Goal: Task Accomplishment & Management: Manage account settings

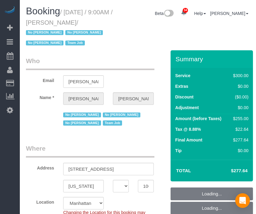
select select "NY"
select select "spot2"
select select "number:89"
select select "number:90"
select select "number:15"
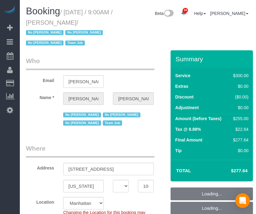
select select "number:5"
select select "number:21"
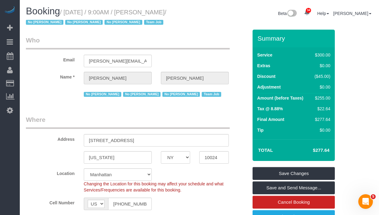
drag, startPoint x: 190, startPoint y: 11, endPoint x: 37, endPoint y: 29, distance: 154.4
click at [70, 15] on small "/ October 06, 2025 / 9:00AM / Laura Deforest / No Ashley Maldonado No Darryl Sa…" at bounding box center [96, 17] width 141 height 17
copy small "October 06, 2025 / 9:00AM / Laura Deforest"
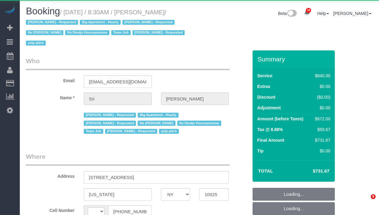
select select "NY"
select select "string:US"
select select "object:531"
select select "3"
select select "210"
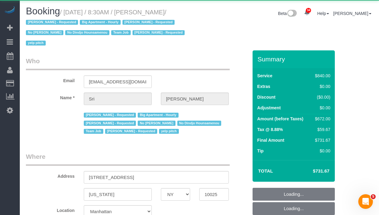
select select "object:952"
select select "string:stripe-pm_1I87dt4VGloSiKo7CuPcnWZf"
select select "number:89"
select select "number:90"
select select "number:15"
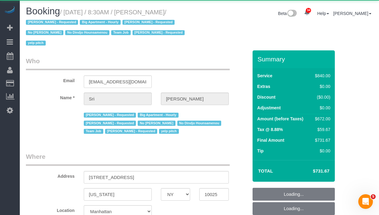
select select "number:5"
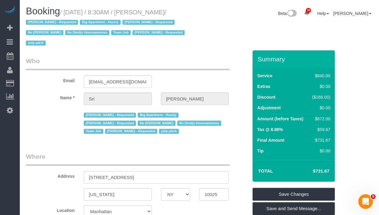
drag, startPoint x: 190, startPoint y: 12, endPoint x: 71, endPoint y: 14, distance: 119.2
click at [71, 14] on small "/ October 06, 2025 / 8:30AM / Sri Narasimhan / Alketa Tomaj - Requested Big Apa…" at bounding box center [106, 28] width 161 height 38
copy small "October 06, 2025 / 8:30AM / Sri Narasimhan"
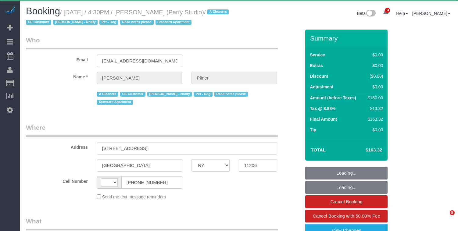
select select "NY"
select select "string:[GEOGRAPHIC_DATA]"
select select "object:986"
select select "string:stripe-pm_1QwlgU4VGloSiKo7oE5apDPW"
select select "number:61"
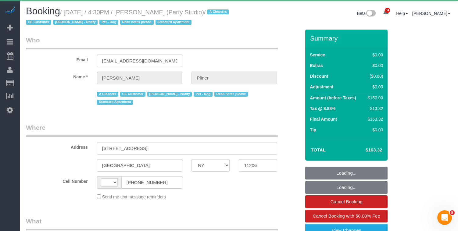
select select "number:79"
select select "number:13"
select select "number:5"
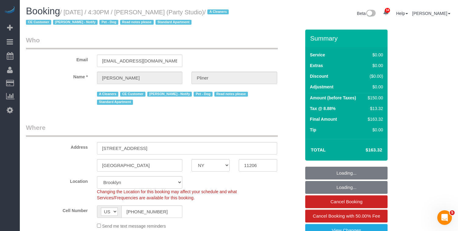
select select "object:1107"
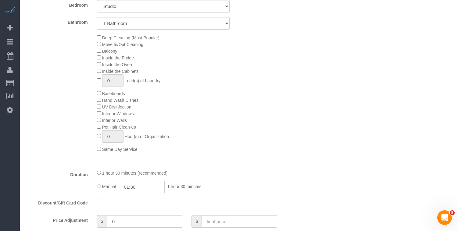
scroll to position [292, 0]
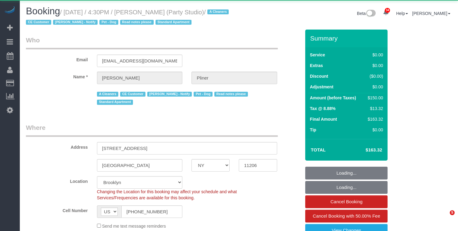
select select "NY"
select select "number:61"
select select "number:79"
select select "number:13"
select select "number:5"
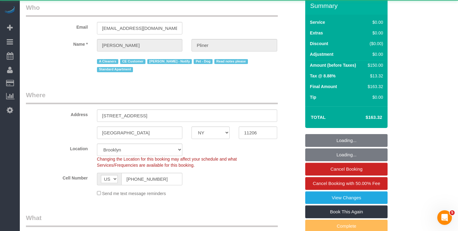
select select "string:stripe-pm_1QwlgU4VGloSiKo7oE5apDPW"
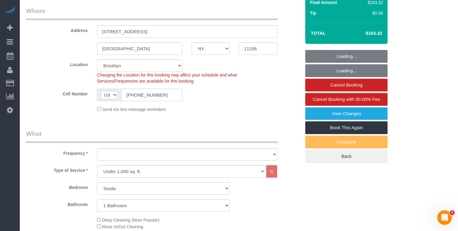
select select "object:1491"
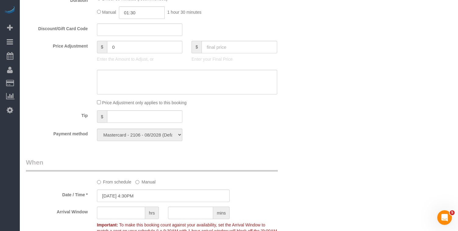
scroll to position [505, 0]
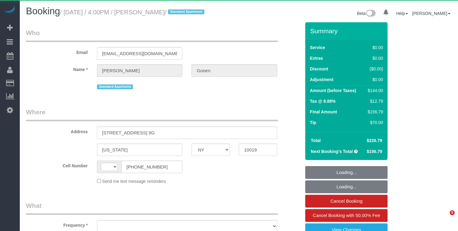
select select "NY"
select select "string:[GEOGRAPHIC_DATA]"
select select "object:724"
select select "number:57"
select select "number:74"
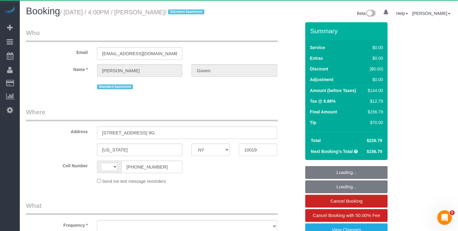
select select "number:15"
select select "number:7"
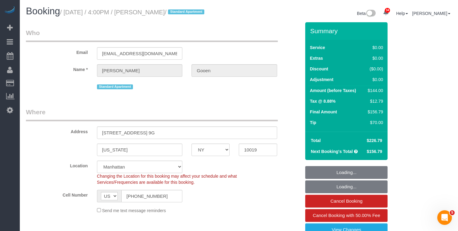
select select "object:1082"
select select "string:stripe-pm_1R0Ms84VGloSiKo7dlBryzoR"
select select "spot1"
select select "1"
drag, startPoint x: 185, startPoint y: 12, endPoint x: 155, endPoint y: 0, distance: 31.9
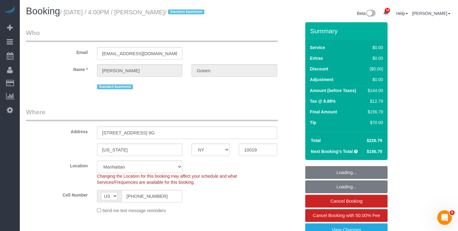
click at [150, 12] on small "/ October 04, 2025 / 4:00PM / Sandy Gooen / Standard Apartment" at bounding box center [133, 12] width 146 height 7
copy small "Sandy Gooen"
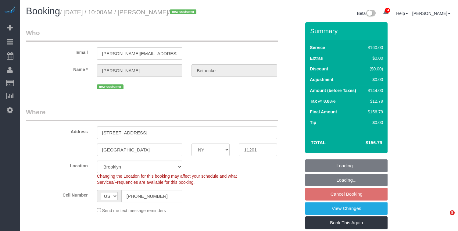
select select "NY"
select select "object:1046"
select select "string:stripe-pm_1SEcys4VGloSiKo7OrkrXDDw"
select select "spot3"
select select "number:89"
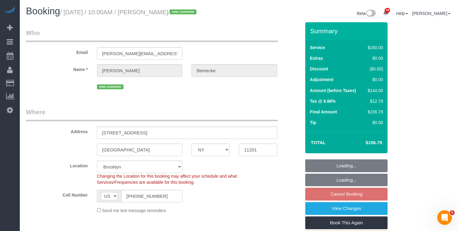
select select "number:90"
select select "number:15"
select select "number:5"
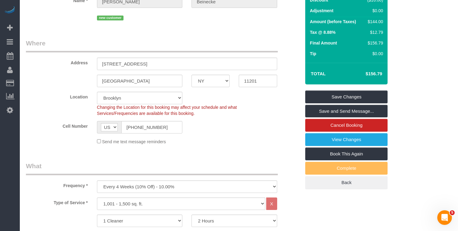
scroll to position [73, 0]
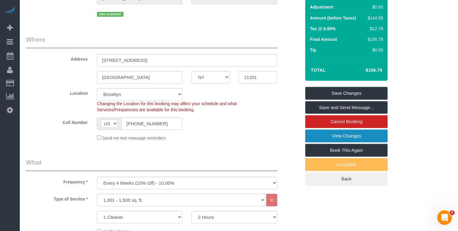
click at [315, 142] on link "View Changes" at bounding box center [346, 136] width 82 height 13
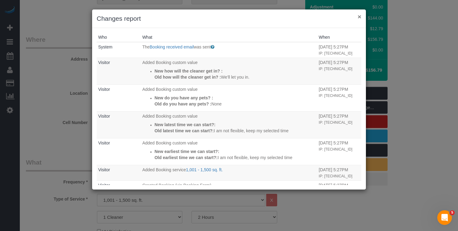
click at [359, 18] on button "×" at bounding box center [360, 16] width 4 height 6
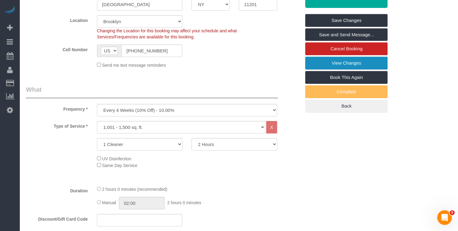
scroll to position [0, 0]
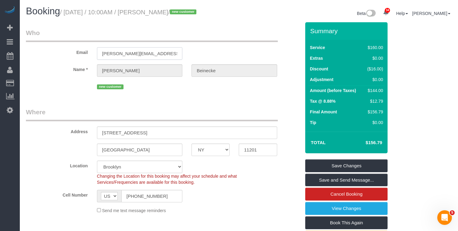
click at [133, 60] on input "[PERSON_NAME][EMAIL_ADDRESS][DOMAIN_NAME]" at bounding box center [139, 53] width 85 height 12
click at [117, 69] on sui-booking-customer "Email hannah.beinecke@gmail.com Name * Hannah Beinecke new customer" at bounding box center [163, 59] width 275 height 62
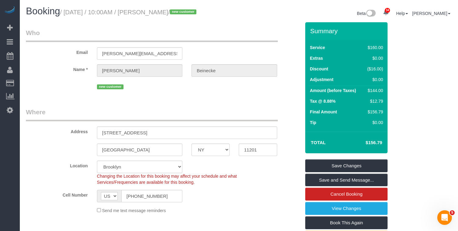
click at [117, 69] on sui-booking-customer "Email hannah.beinecke@gmail.com Name * Hannah Beinecke new customer" at bounding box center [163, 59] width 275 height 62
click at [125, 60] on input "[PERSON_NAME][EMAIL_ADDRESS][DOMAIN_NAME]" at bounding box center [139, 53] width 85 height 12
click at [44, 118] on legend "Where" at bounding box center [152, 115] width 252 height 14
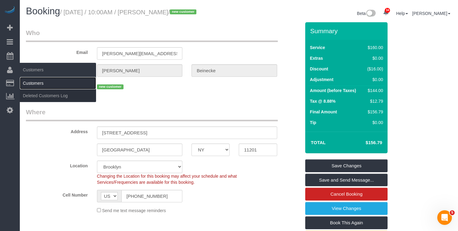
click at [43, 85] on link "Customers" at bounding box center [58, 83] width 76 height 12
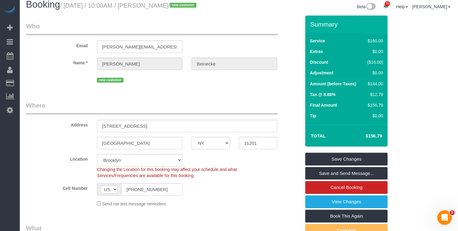
scroll to position [13, 0]
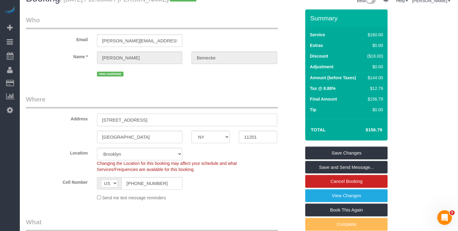
click at [131, 126] on input "[STREET_ADDRESS]" at bounding box center [187, 120] width 180 height 12
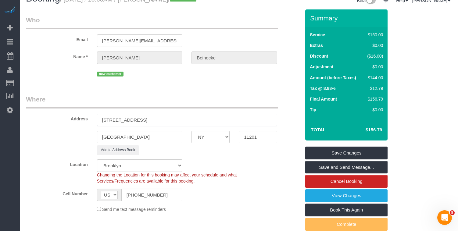
type input "[STREET_ADDRESS]"
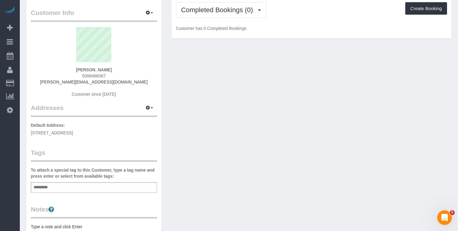
scroll to position [26, 0]
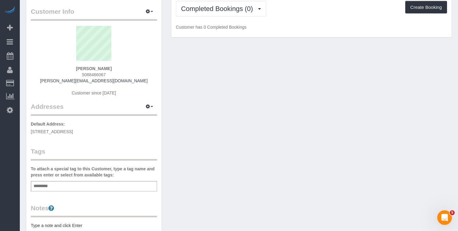
click at [73, 131] on span "[STREET_ADDRESS]" at bounding box center [52, 131] width 42 height 5
click at [73, 131] on span "120 Nassau St, 29D, Brooklyn, NY 11201" at bounding box center [52, 131] width 42 height 5
copy div "120 Nassau St, 29D, Brooklyn, NY 11201"
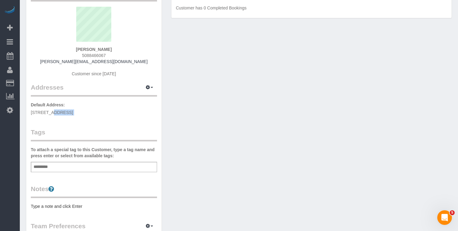
scroll to position [47, 0]
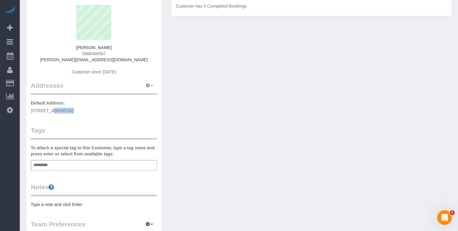
click at [152, 88] on button "button" at bounding box center [149, 85] width 15 height 9
click at [126, 98] on button "Manage Addresses" at bounding box center [131, 97] width 49 height 9
select select "NY"
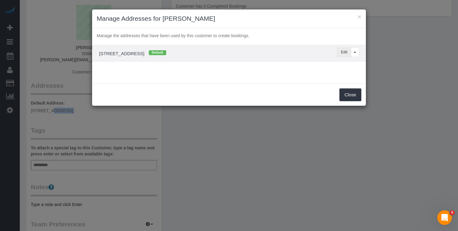
drag, startPoint x: 343, startPoint y: 52, endPoint x: 338, endPoint y: 54, distance: 4.8
click at [343, 52] on button "Edit" at bounding box center [344, 52] width 14 height 9
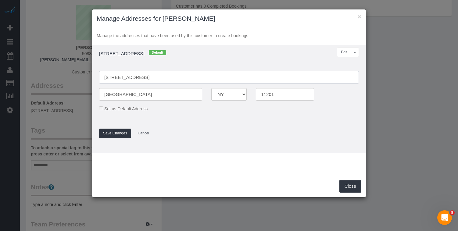
click at [133, 78] on input "[STREET_ADDRESS]" at bounding box center [229, 77] width 260 height 12
click at [145, 78] on input "120 Nassau Street, 29D" at bounding box center [229, 77] width 260 height 12
type input "[STREET_ADDRESS] 29D"
click at [110, 131] on button "Save Changes" at bounding box center [115, 133] width 32 height 9
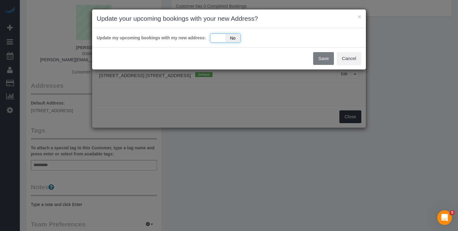
drag, startPoint x: 221, startPoint y: 39, endPoint x: 230, endPoint y: 41, distance: 8.4
click at [221, 39] on div "Yes No" at bounding box center [225, 38] width 30 height 9
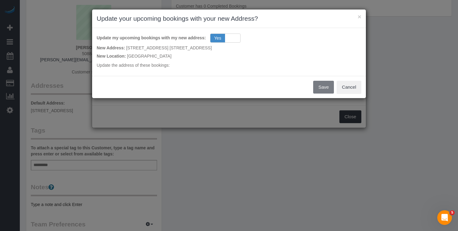
click at [326, 88] on div "× Update your upcoming bookings with your new Address? Update my upcoming booki…" at bounding box center [229, 53] width 274 height 89
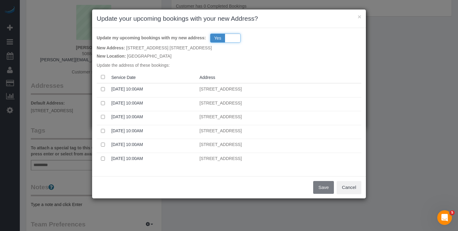
click at [231, 37] on div "Yes No" at bounding box center [225, 38] width 30 height 9
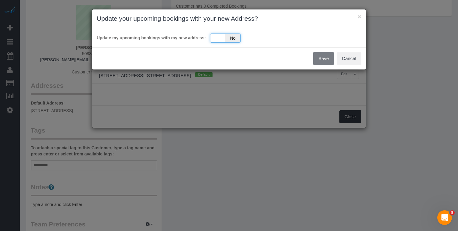
click at [231, 37] on span "No" at bounding box center [232, 38] width 15 height 9
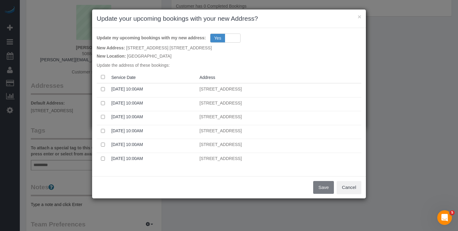
click at [105, 77] on th at bounding box center [103, 77] width 12 height 12
click at [321, 187] on button "Save" at bounding box center [323, 187] width 21 height 13
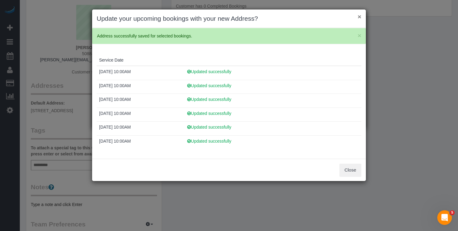
click at [360, 17] on button "×" at bounding box center [360, 16] width 4 height 6
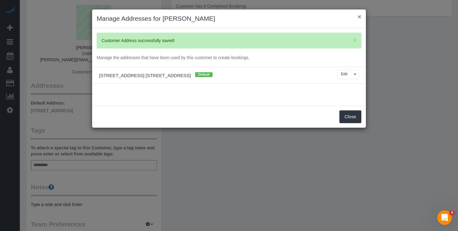
click at [360, 16] on button "×" at bounding box center [360, 16] width 4 height 6
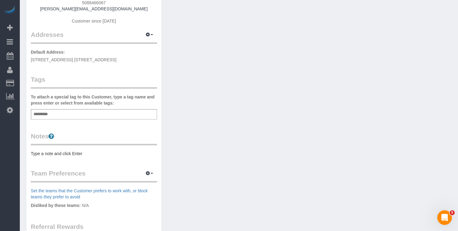
scroll to position [119, 0]
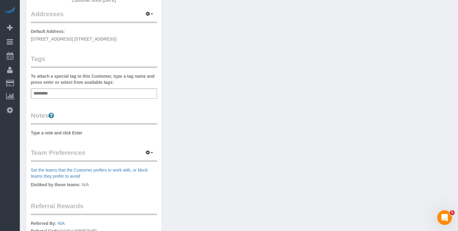
click at [63, 97] on div "Add a tag" at bounding box center [94, 93] width 126 height 10
paste input "**********"
drag, startPoint x: 49, startPoint y: 95, endPoint x: 68, endPoint y: 90, distance: 19.6
click at [49, 95] on input "**********" at bounding box center [48, 94] width 32 height 8
type input "**********"
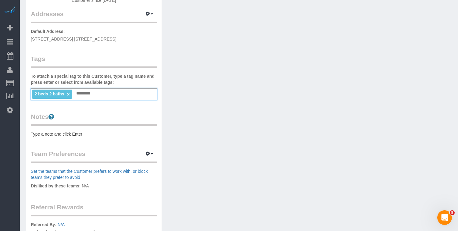
click at [69, 94] on link "×" at bounding box center [68, 94] width 3 height 5
click at [65, 133] on pre "Type a note and click Enter" at bounding box center [94, 133] width 126 height 6
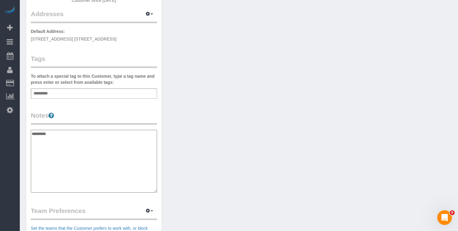
click at [33, 133] on textarea "*********" at bounding box center [94, 161] width 126 height 63
paste textarea "****** *******"
click at [33, 145] on textarea "**********" at bounding box center [94, 161] width 126 height 63
click at [62, 133] on textarea "**********" at bounding box center [94, 161] width 126 height 63
click at [93, 136] on textarea "**********" at bounding box center [94, 161] width 126 height 63
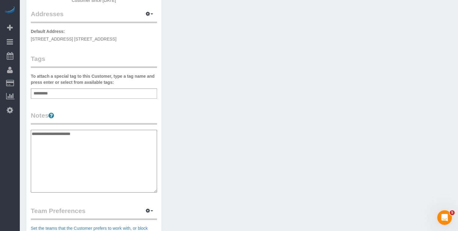
paste textarea "**********"
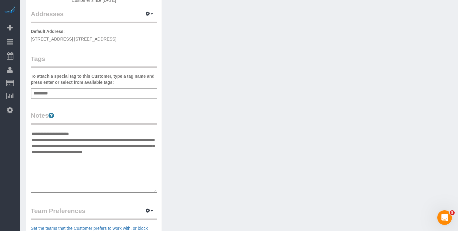
type textarea "**********"
click at [102, 93] on div "Add a tag" at bounding box center [94, 93] width 126 height 10
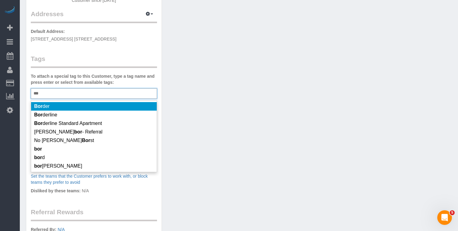
click at [114, 93] on div "*** Bor" at bounding box center [94, 93] width 126 height 10
type input "*"
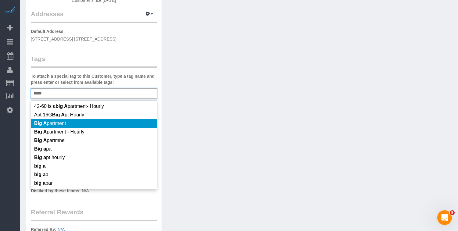
type input "*****"
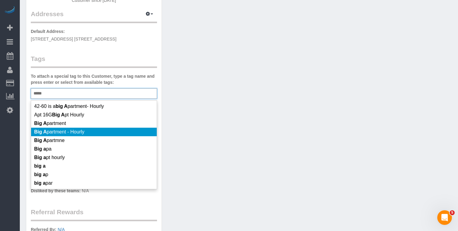
click at [89, 136] on li "Big A partment - Hourly" at bounding box center [94, 132] width 126 height 9
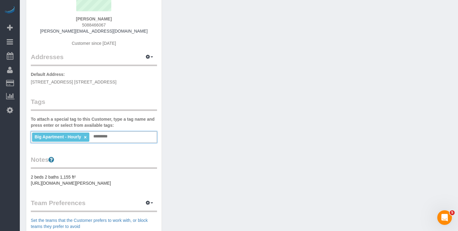
scroll to position [80, 0]
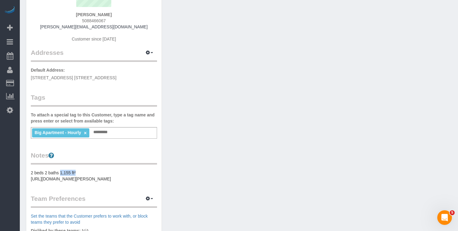
drag, startPoint x: 83, startPoint y: 172, endPoint x: 61, endPoint y: 172, distance: 21.3
click at [61, 172] on pre "2 beds 2 baths 1,155 ft² https://streeteasy.com/building/the-amberly/29d?utm_ca…" at bounding box center [94, 176] width 126 height 12
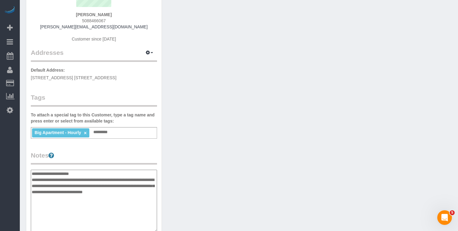
click at [82, 174] on textarea "**********" at bounding box center [94, 201] width 126 height 63
drag, startPoint x: 75, startPoint y: 173, endPoint x: 62, endPoint y: 173, distance: 13.1
click at [61, 173] on textarea "**********" at bounding box center [94, 201] width 126 height 63
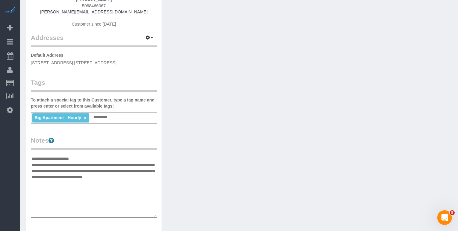
scroll to position [100, 0]
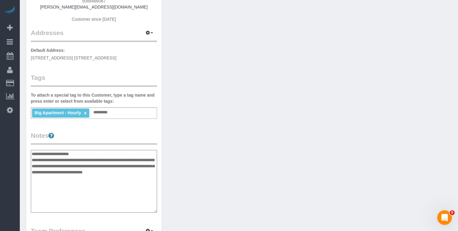
drag, startPoint x: 132, startPoint y: 182, endPoint x: 29, endPoint y: 163, distance: 104.8
click at [29, 163] on div "Customer Info Edit Contact Info Send Message Email Preferences Special Sales Ta…" at bounding box center [93, 150] width 135 height 455
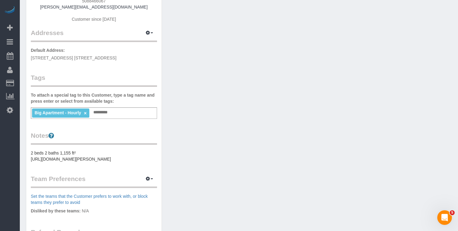
click at [122, 162] on pre "2 beds 2 baths 1,155 ft² https://streeteasy.com/building/the-amberly/29d?utm_ca…" at bounding box center [94, 156] width 126 height 12
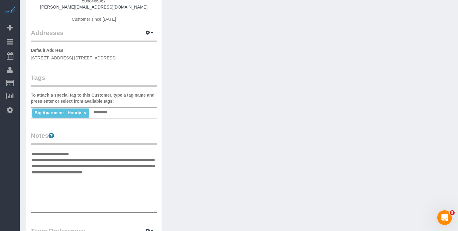
drag, startPoint x: 130, startPoint y: 179, endPoint x: 26, endPoint y: 160, distance: 105.9
click at [26, 160] on div "Customer Info Edit Contact Info Send Message Email Preferences Special Sales Ta…" at bounding box center [93, 150] width 135 height 455
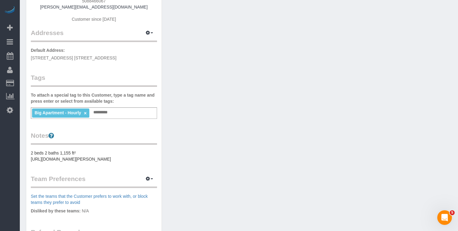
click at [30, 160] on div "Customer Info Edit Contact Info Send Message Email Preferences Special Sales Ta…" at bounding box center [93, 124] width 135 height 403
drag, startPoint x: 30, startPoint y: 159, endPoint x: 135, endPoint y: 181, distance: 106.5
click at [134, 181] on div "Customer Info Edit Contact Info Send Message Email Preferences Special Sales Ta…" at bounding box center [93, 124] width 135 height 403
copy div "https://streeteasy.com/building/the-amberly/29d?utm_campaign=rental_listing&utm…"
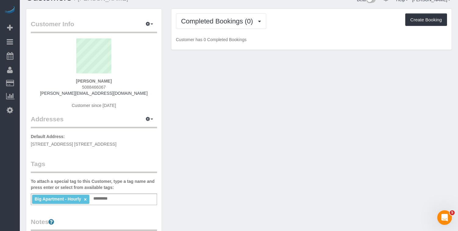
scroll to position [0, 0]
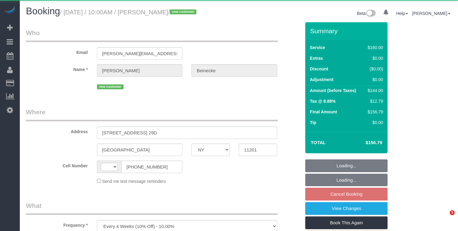
select select "NY"
select select "string:[GEOGRAPHIC_DATA]"
select select "string:stripe-pm_1SEcys4VGloSiKo7OrkrXDDw"
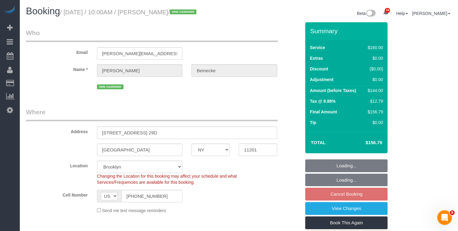
select select "object:815"
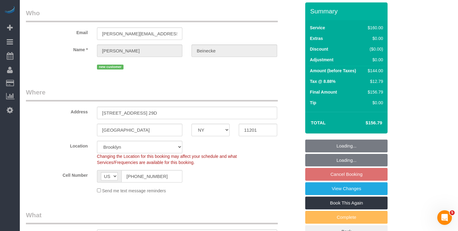
select select "spot3"
select select "number:89"
select select "number:90"
select select "number:15"
select select "number:5"
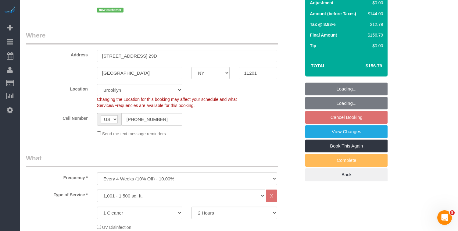
scroll to position [78, 0]
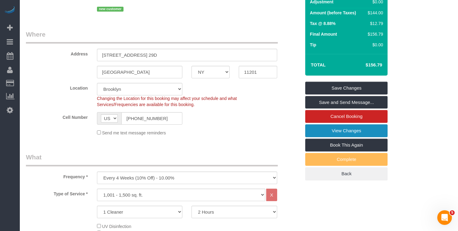
click at [345, 137] on link "View Changes" at bounding box center [346, 130] width 82 height 13
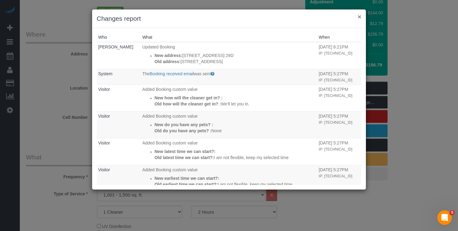
click at [360, 19] on button "×" at bounding box center [360, 16] width 4 height 6
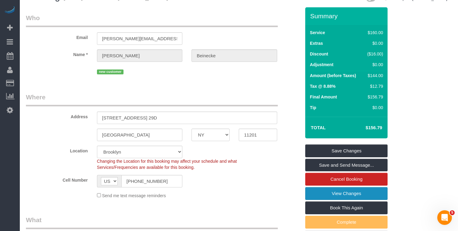
scroll to position [10, 0]
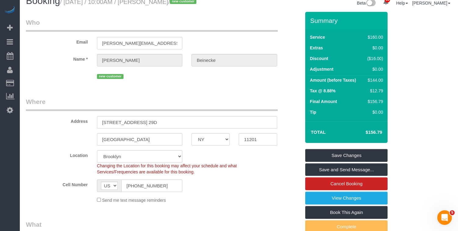
click at [57, 62] on label "Name *" at bounding box center [56, 58] width 71 height 8
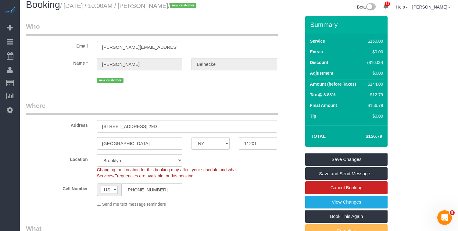
scroll to position [0, 0]
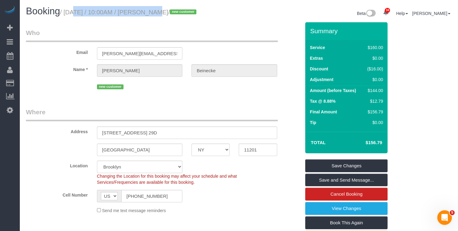
drag, startPoint x: 147, startPoint y: 12, endPoint x: 68, endPoint y: 12, distance: 79.6
click at [68, 12] on small "/ [DATE] / 10:00AM / [PERSON_NAME] / new customer" at bounding box center [129, 12] width 138 height 7
copy small "[DATE] / 10:00AM"
